Goal: Task Accomplishment & Management: Use online tool/utility

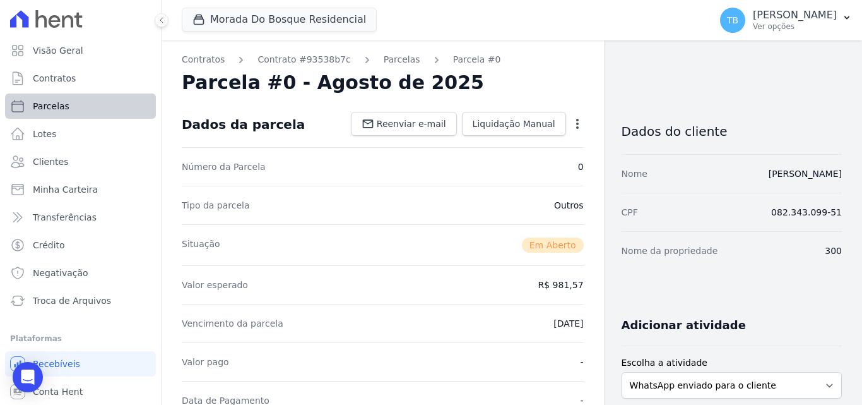
scroll to position [417, 0]
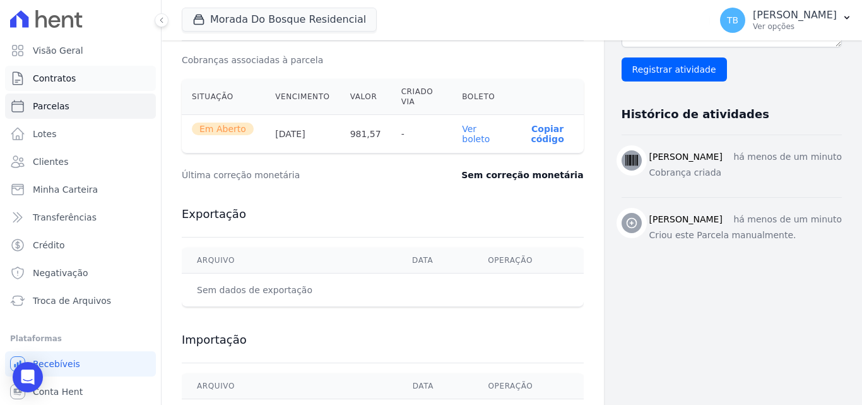
click at [86, 78] on link "Contratos" at bounding box center [80, 78] width 151 height 25
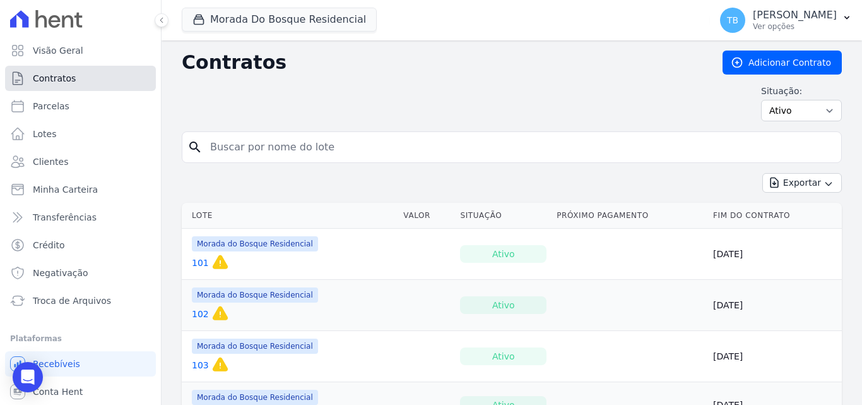
click at [69, 80] on span "Contratos" at bounding box center [54, 78] width 43 height 13
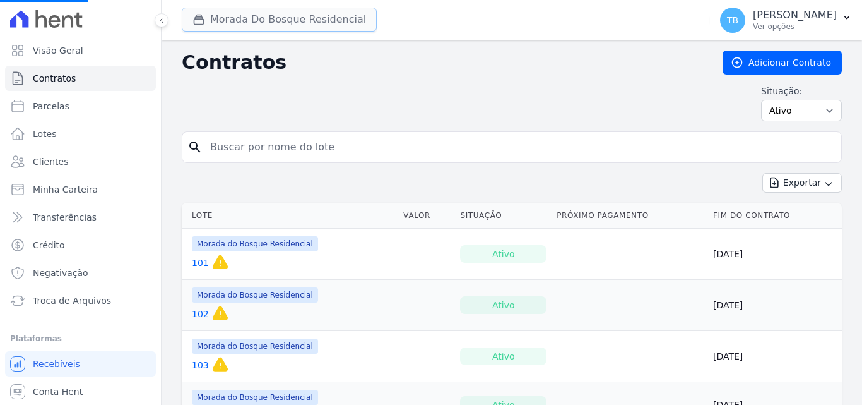
click at [258, 16] on button "Morada Do Bosque Residencial" at bounding box center [279, 20] width 195 height 24
click at [257, 12] on button "Morada Do Bosque Residencial" at bounding box center [279, 20] width 195 height 24
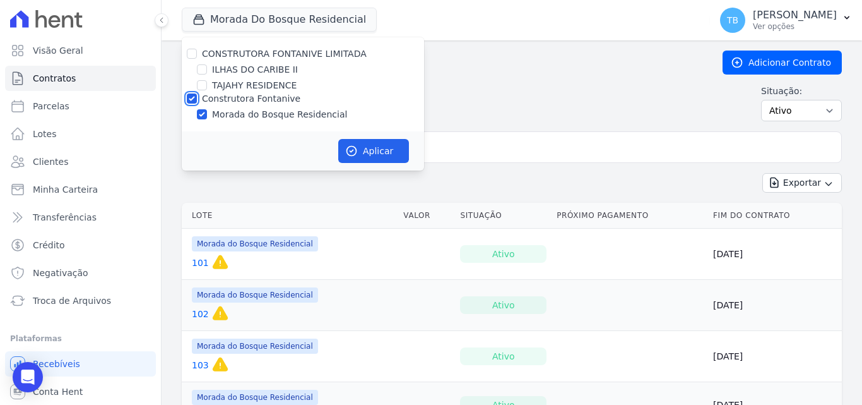
click at [190, 97] on input "Construtora Fontanive" at bounding box center [192, 98] width 10 height 10
checkbox input "false"
click at [206, 85] on div "TAJAHY RESIDENCE" at bounding box center [303, 85] width 242 height 13
click at [203, 88] on input "TAJAHY RESIDENCE" at bounding box center [202, 85] width 10 height 10
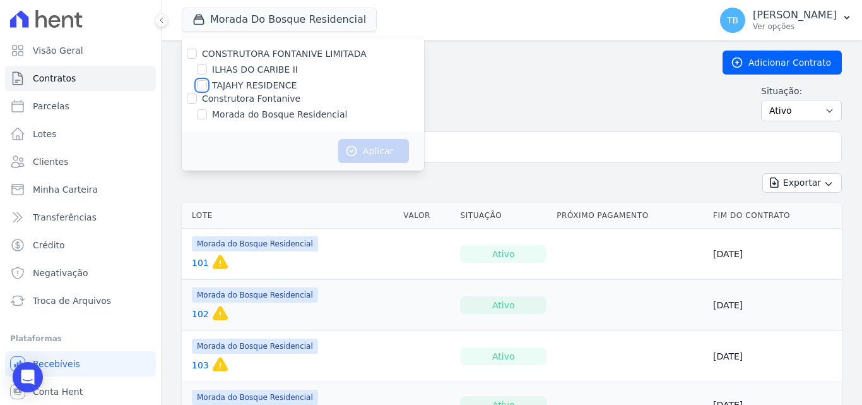
checkbox input "true"
click at [377, 141] on button "Aplicar" at bounding box center [373, 151] width 71 height 24
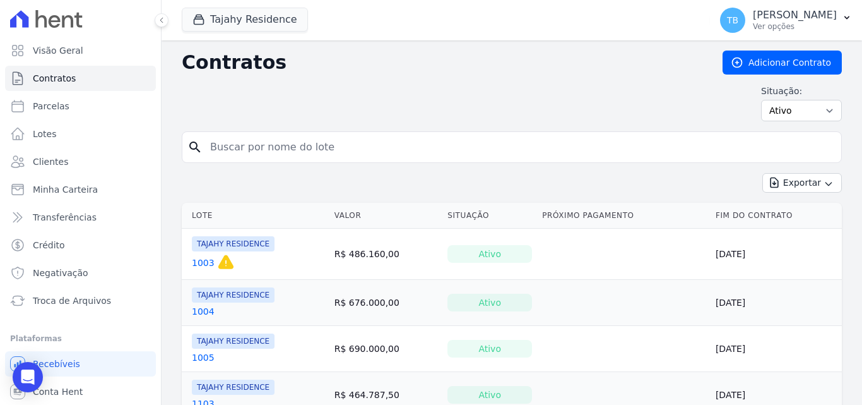
click at [239, 150] on input "search" at bounding box center [520, 146] width 634 height 25
type input "1904"
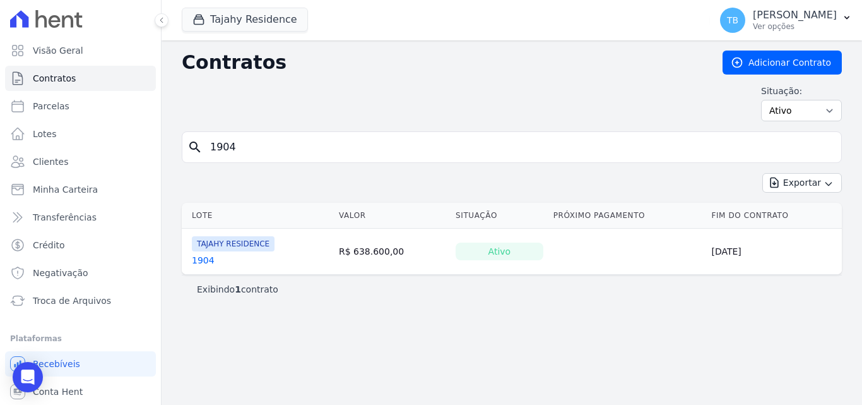
click at [199, 261] on link "1904" at bounding box center [203, 260] width 23 height 13
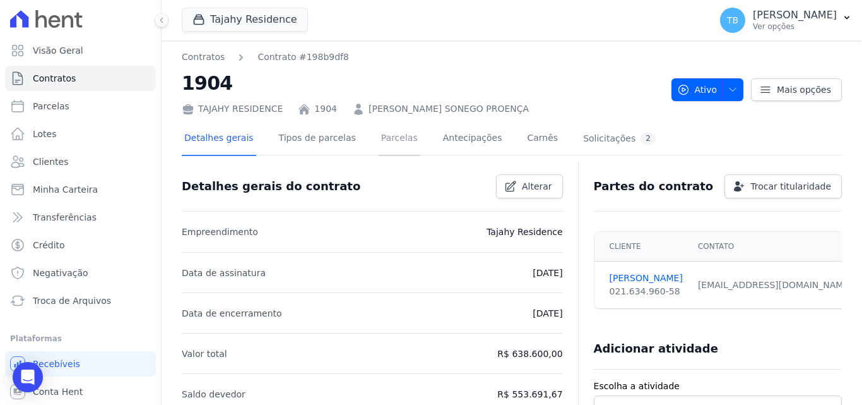
click at [395, 135] on link "Parcelas" at bounding box center [400, 138] width 42 height 33
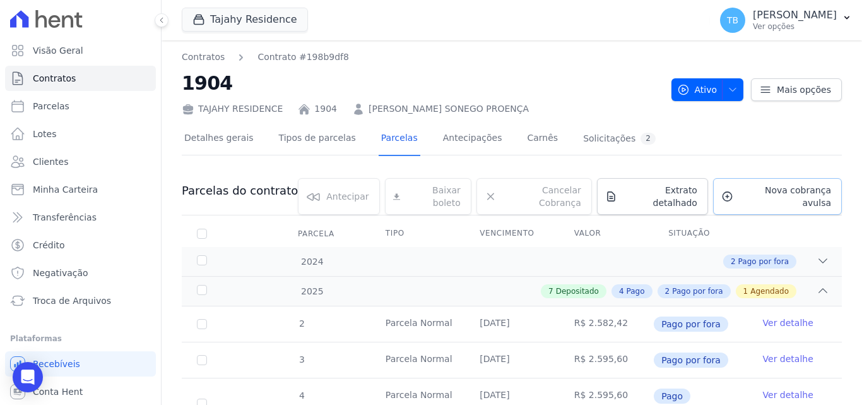
click at [724, 190] on icon at bounding box center [727, 196] width 12 height 13
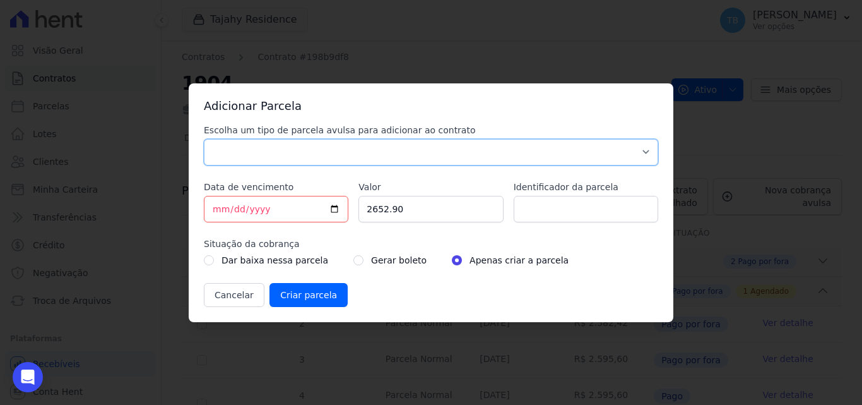
click at [264, 146] on select "Parcela Normal Sinal Caução Intercalada Chaves Pré Chaves Pós Chaves Taxas Quit…" at bounding box center [431, 152] width 454 height 27
select select "advance"
click at [204, 139] on select "Parcela Normal Sinal Caução Intercalada Chaves Pré Chaves Pós Chaves Taxas Quit…" at bounding box center [431, 152] width 454 height 27
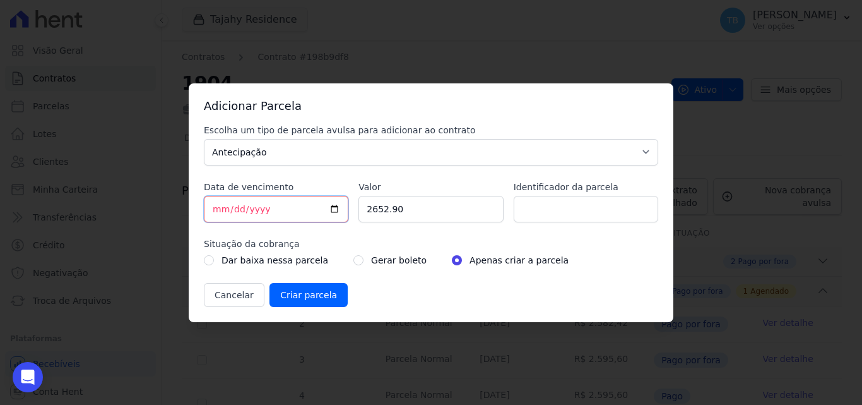
click at [216, 210] on input "[DATE]" at bounding box center [276, 209] width 145 height 27
drag, startPoint x: 407, startPoint y: 208, endPoint x: 300, endPoint y: 203, distance: 107.4
click at [302, 200] on div "Escolha um tipo de parcela avulsa para adicionar ao contrato Parcela Normal Sin…" at bounding box center [431, 215] width 454 height 183
type input "2685.33"
click at [418, 172] on div "Escolha um tipo de parcela avulsa para adicionar ao contrato Parcela Normal Sin…" at bounding box center [431, 215] width 454 height 183
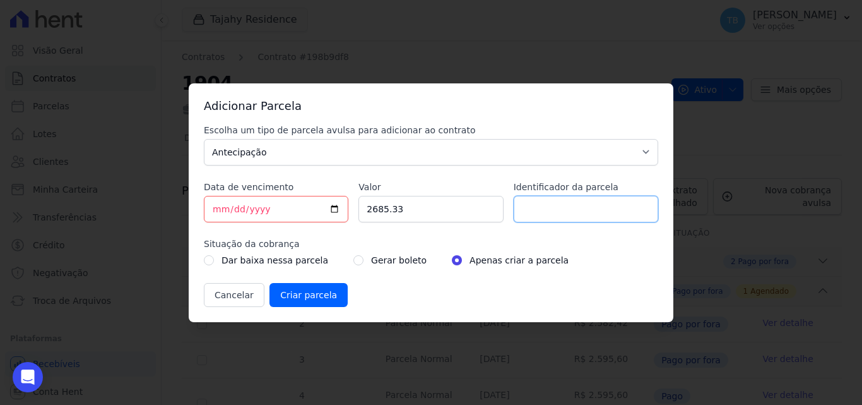
click at [533, 199] on input "Identificador da parcela" at bounding box center [586, 209] width 145 height 27
type input "0"
type input "1904016A"
click at [353, 257] on input "radio" at bounding box center [358, 260] width 10 height 10
radio input "true"
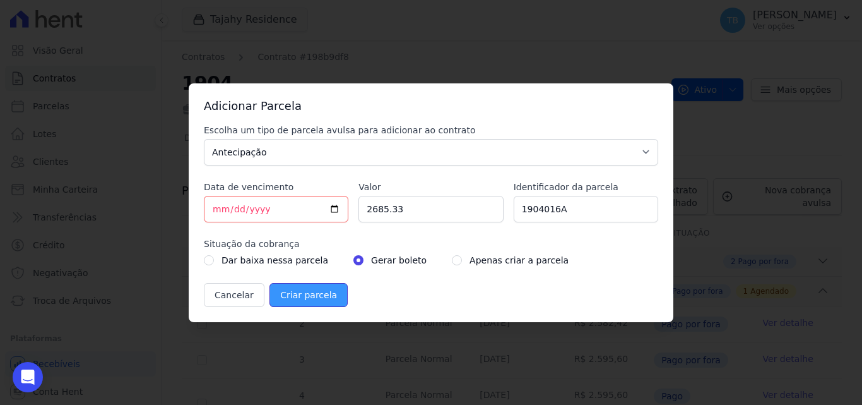
click at [307, 297] on input "Criar parcela" at bounding box center [308, 295] width 78 height 24
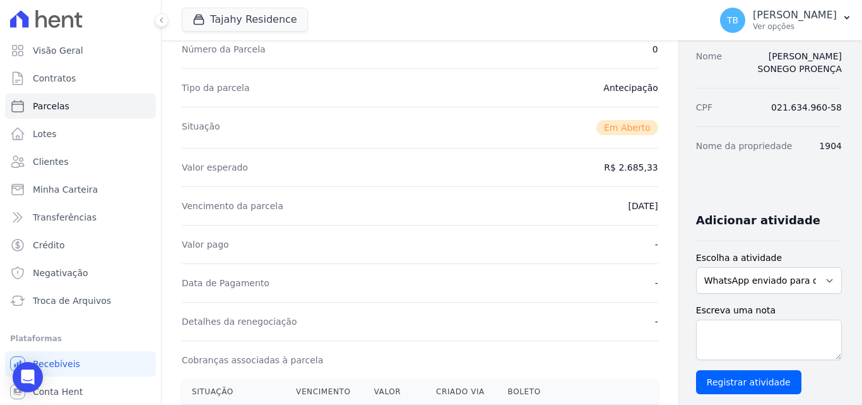
scroll to position [252, 0]
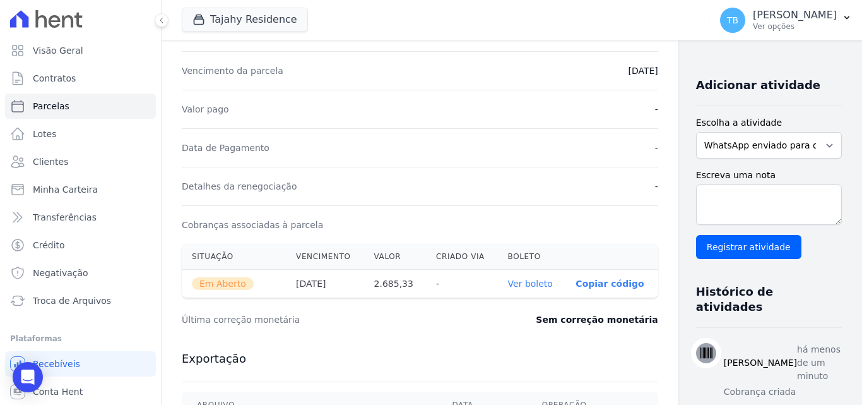
click at [508, 281] on link "Ver boleto" at bounding box center [530, 283] width 45 height 10
